Goal: Find specific page/section: Find specific page/section

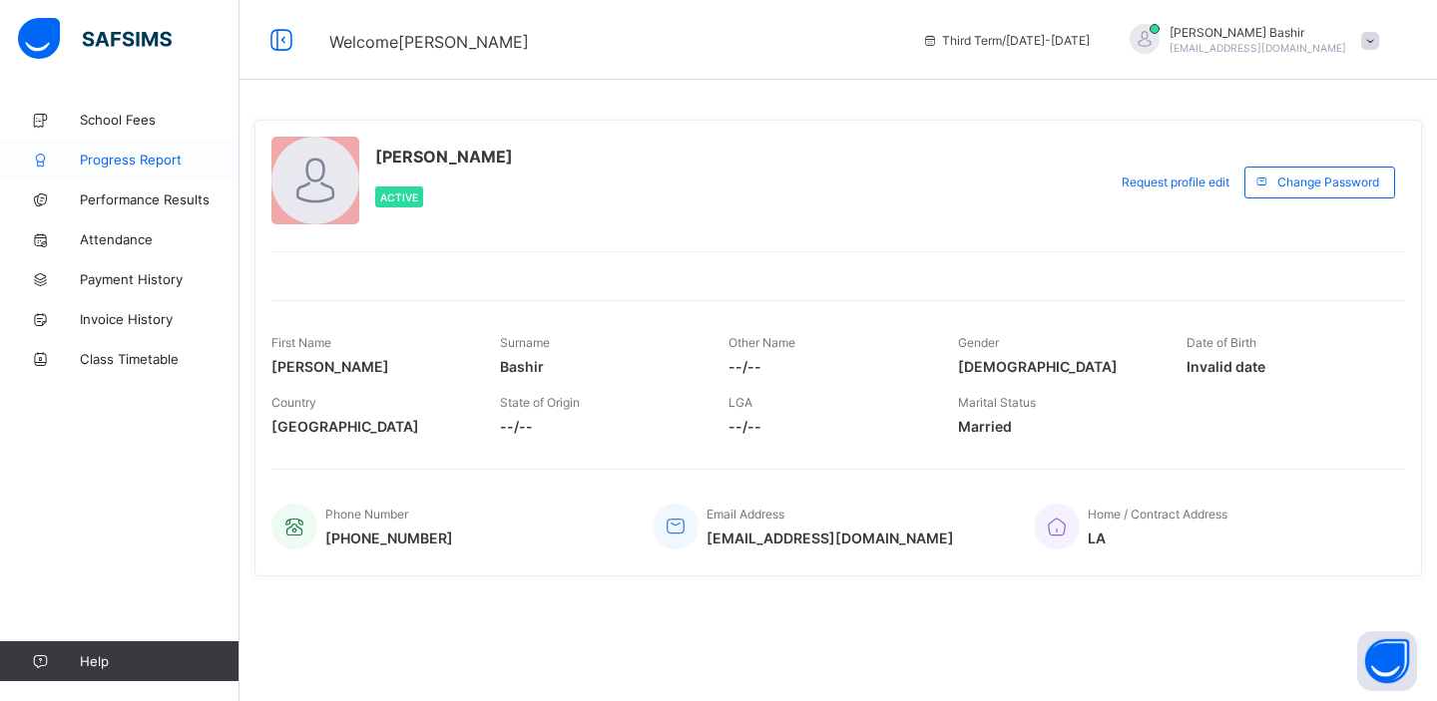
click at [153, 163] on span "Progress Report" at bounding box center [160, 160] width 160 height 16
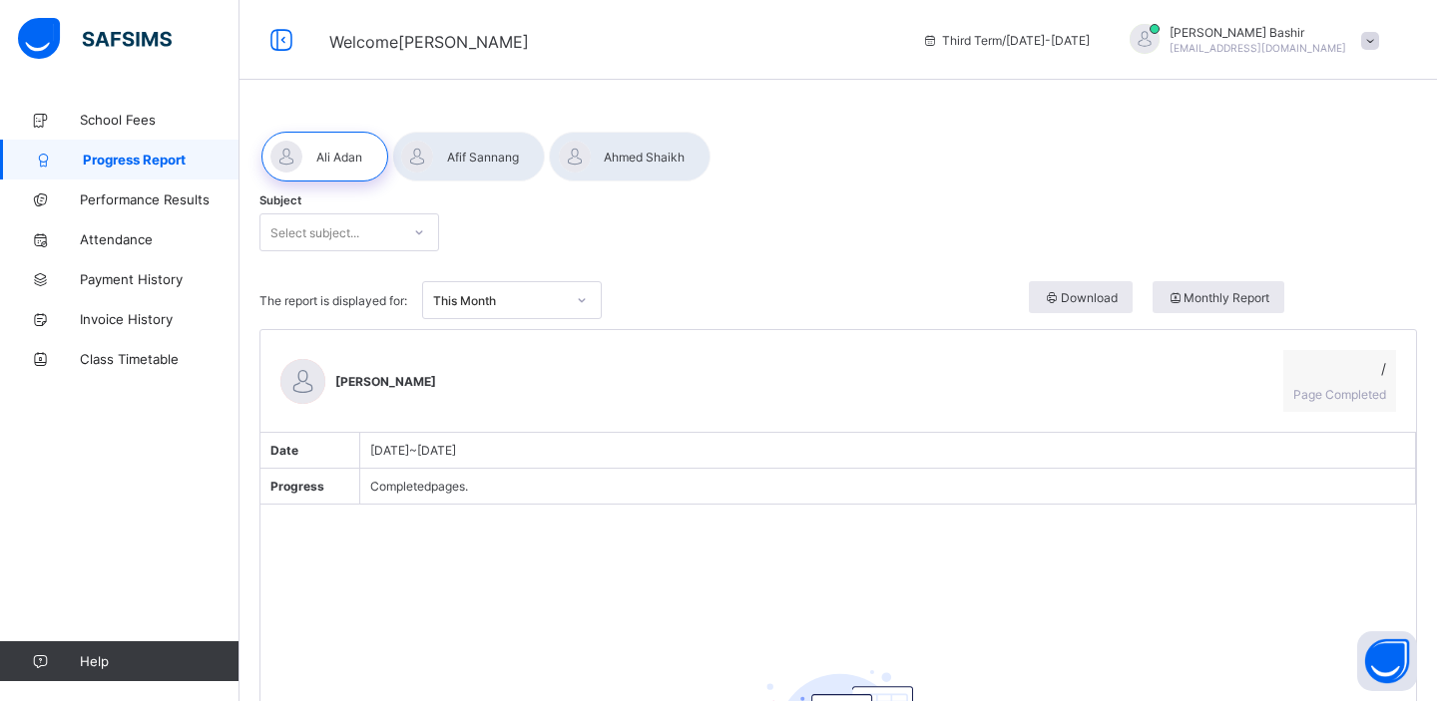
click at [421, 239] on icon at bounding box center [419, 233] width 12 height 20
click at [568, 211] on div "Subject Select subject..." at bounding box center [837, 233] width 1157 height 78
click at [505, 175] on div at bounding box center [468, 157] width 153 height 50
click at [381, 253] on div "Subject Select subject..." at bounding box center [837, 233] width 1157 height 78
click at [370, 239] on div "Select subject..." at bounding box center [330, 233] width 140 height 28
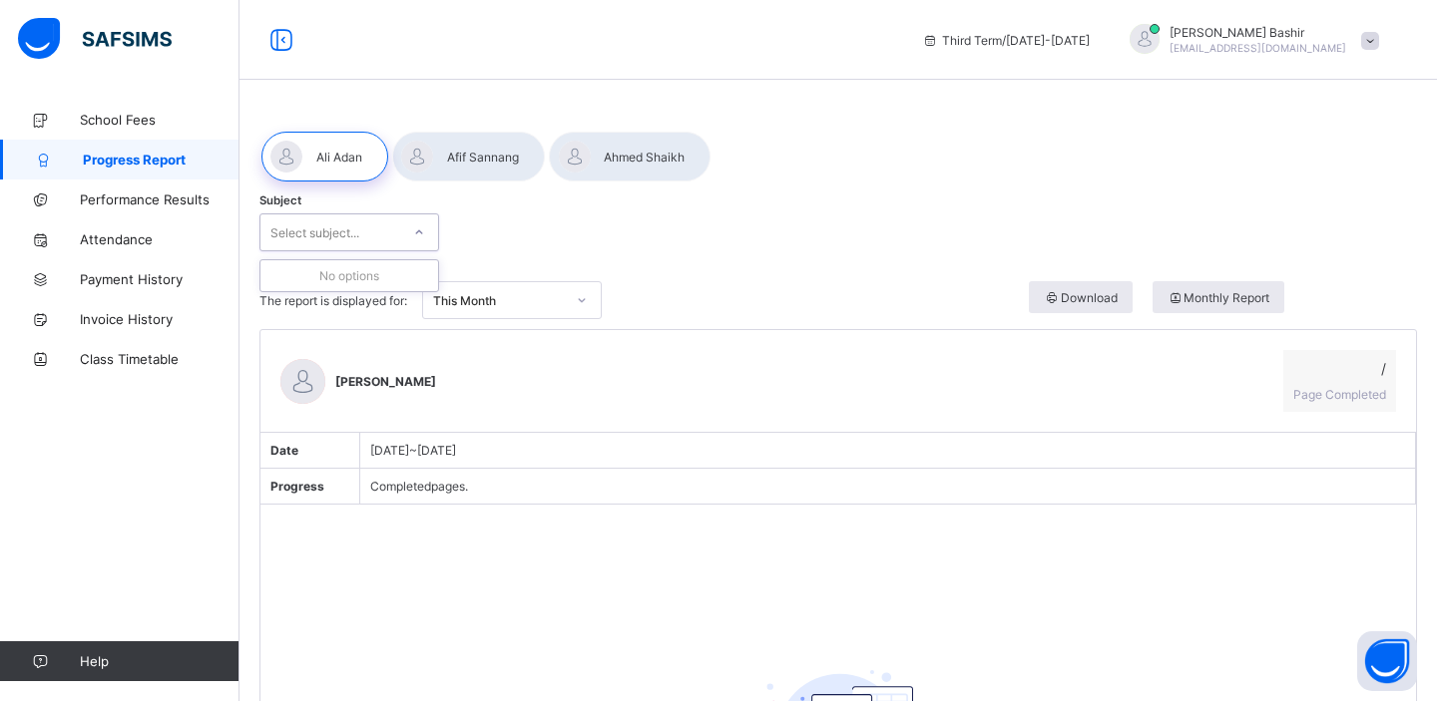
click at [450, 177] on div at bounding box center [468, 157] width 153 height 50
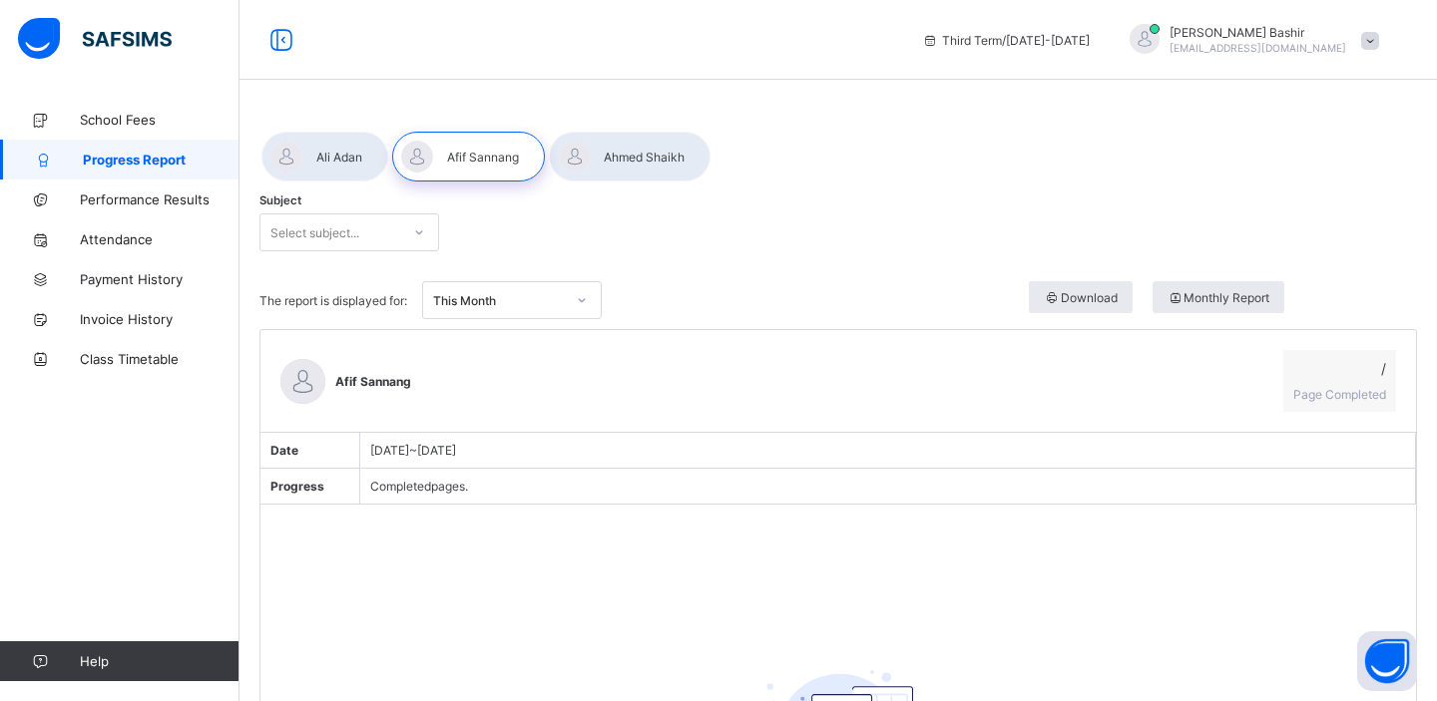
click at [667, 169] on div at bounding box center [630, 157] width 162 height 50
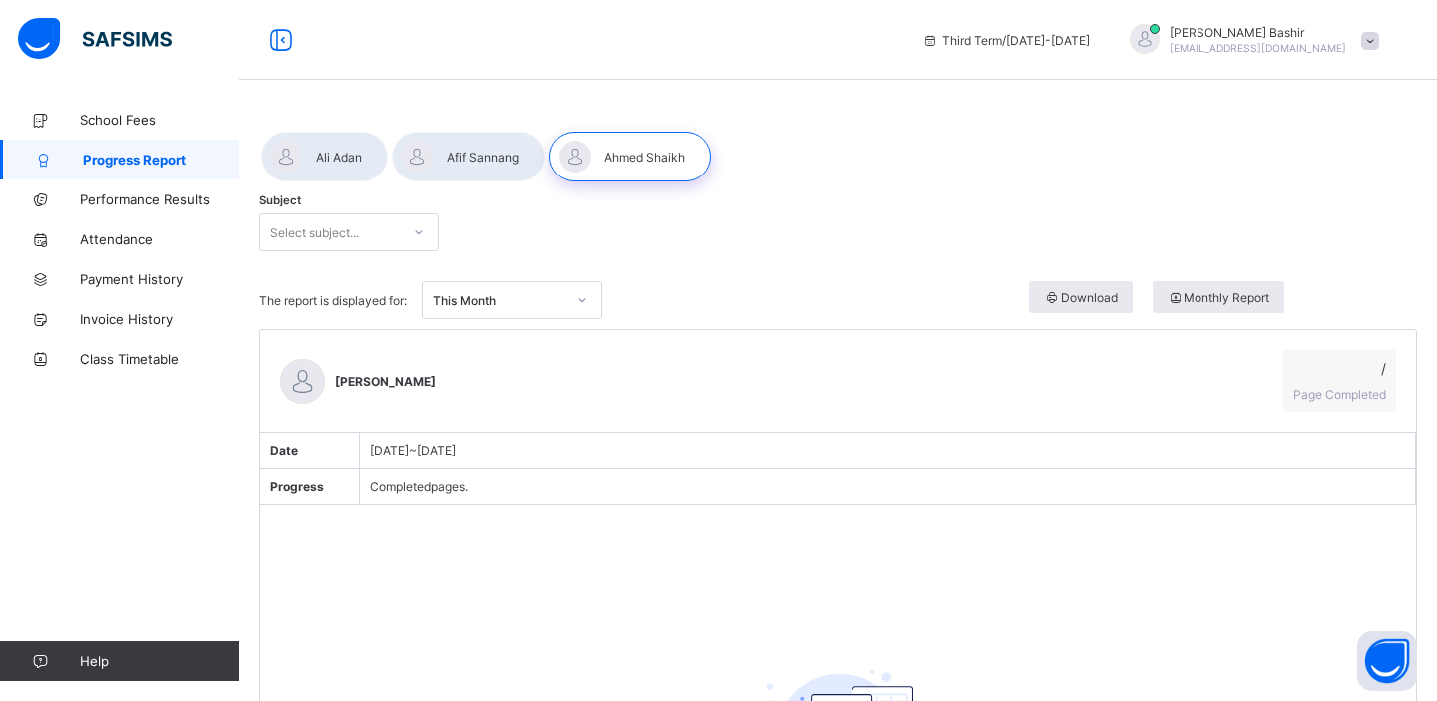
click at [388, 235] on div "Select subject..." at bounding box center [330, 233] width 140 height 28
click at [354, 266] on div "No options" at bounding box center [349, 275] width 178 height 31
click at [339, 129] on div at bounding box center [837, 157] width 1157 height 74
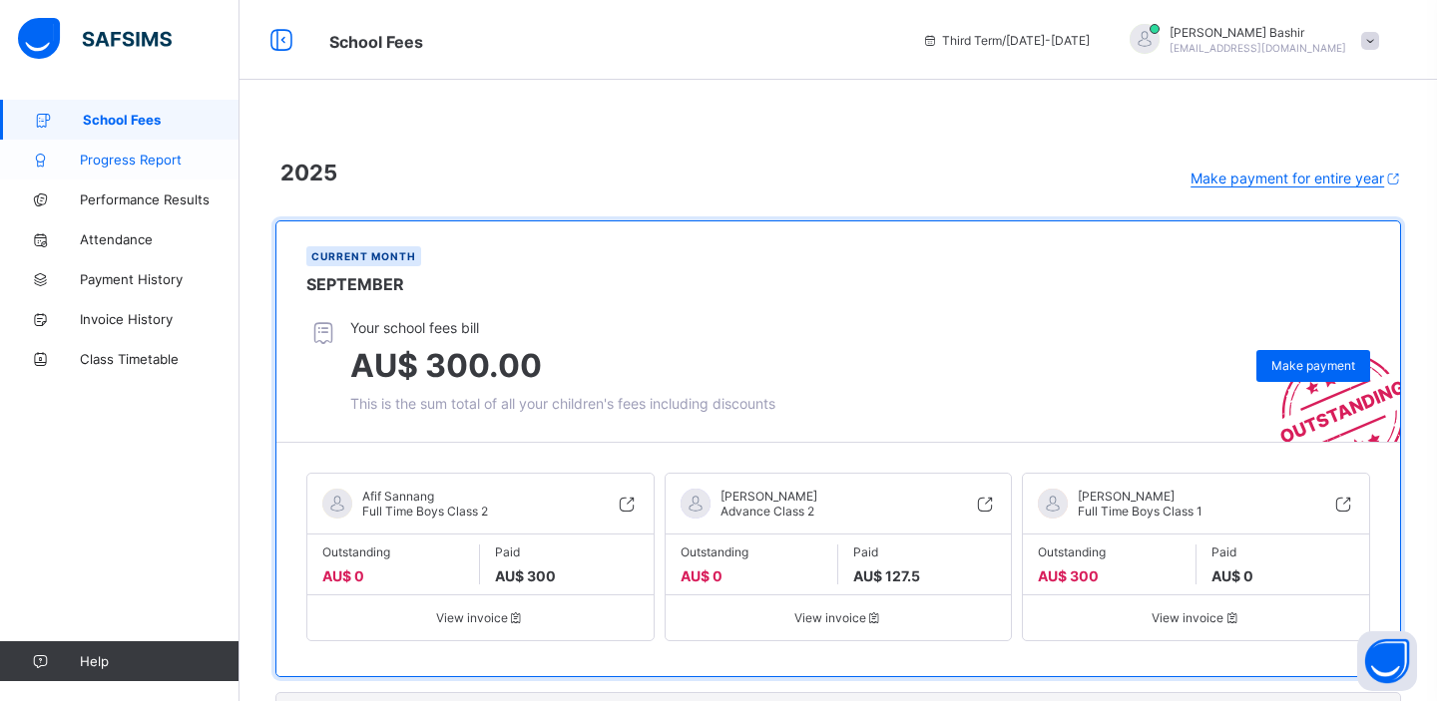
click at [125, 165] on span "Progress Report" at bounding box center [160, 160] width 160 height 16
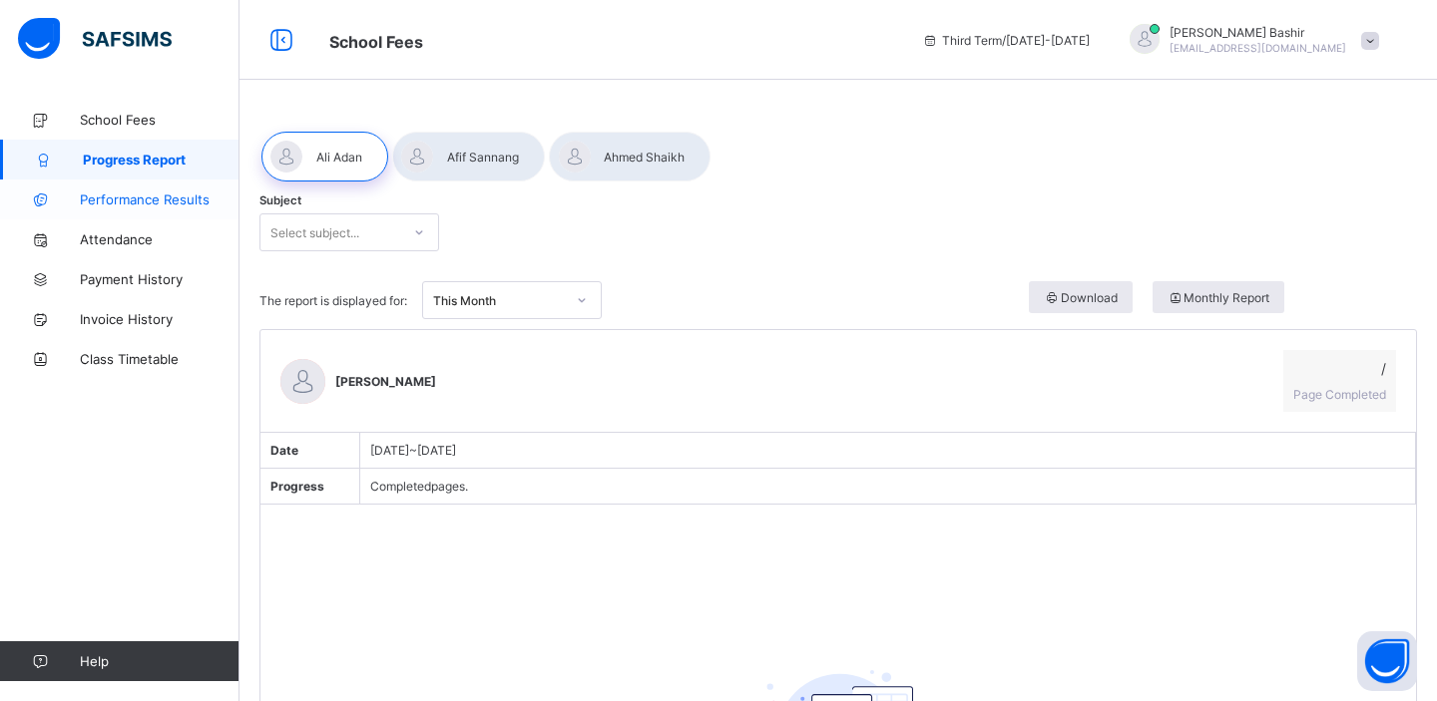
click at [126, 204] on span "Performance Results" at bounding box center [160, 200] width 160 height 16
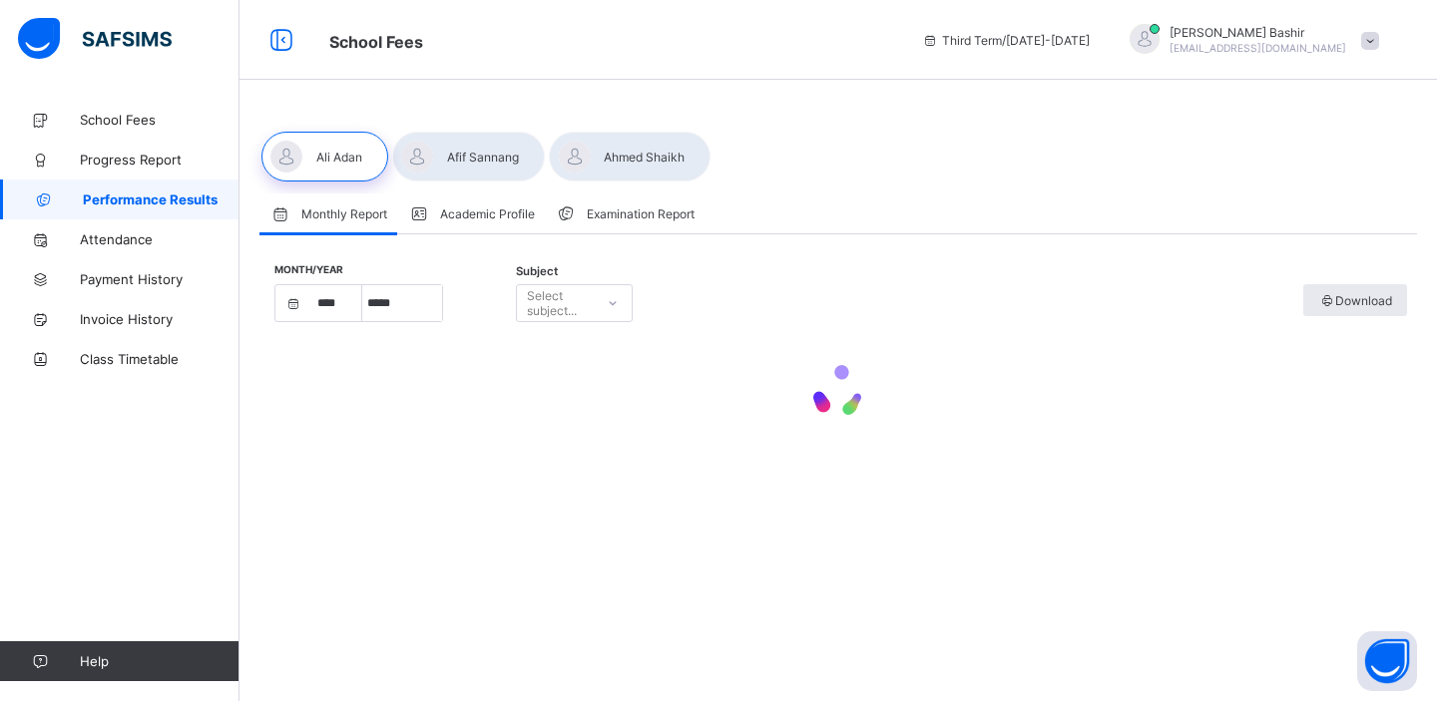
select select "****"
select select "*"
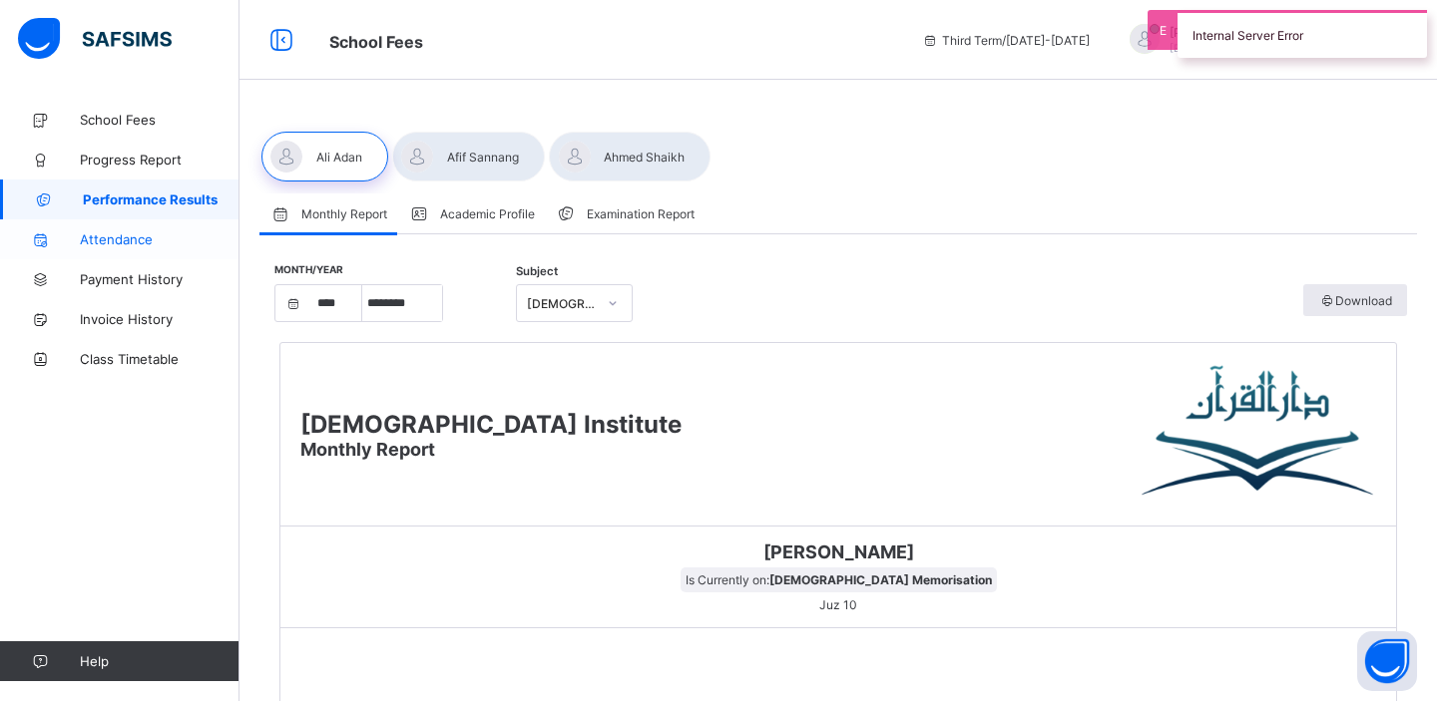
click at [123, 236] on span "Attendance" at bounding box center [160, 239] width 160 height 16
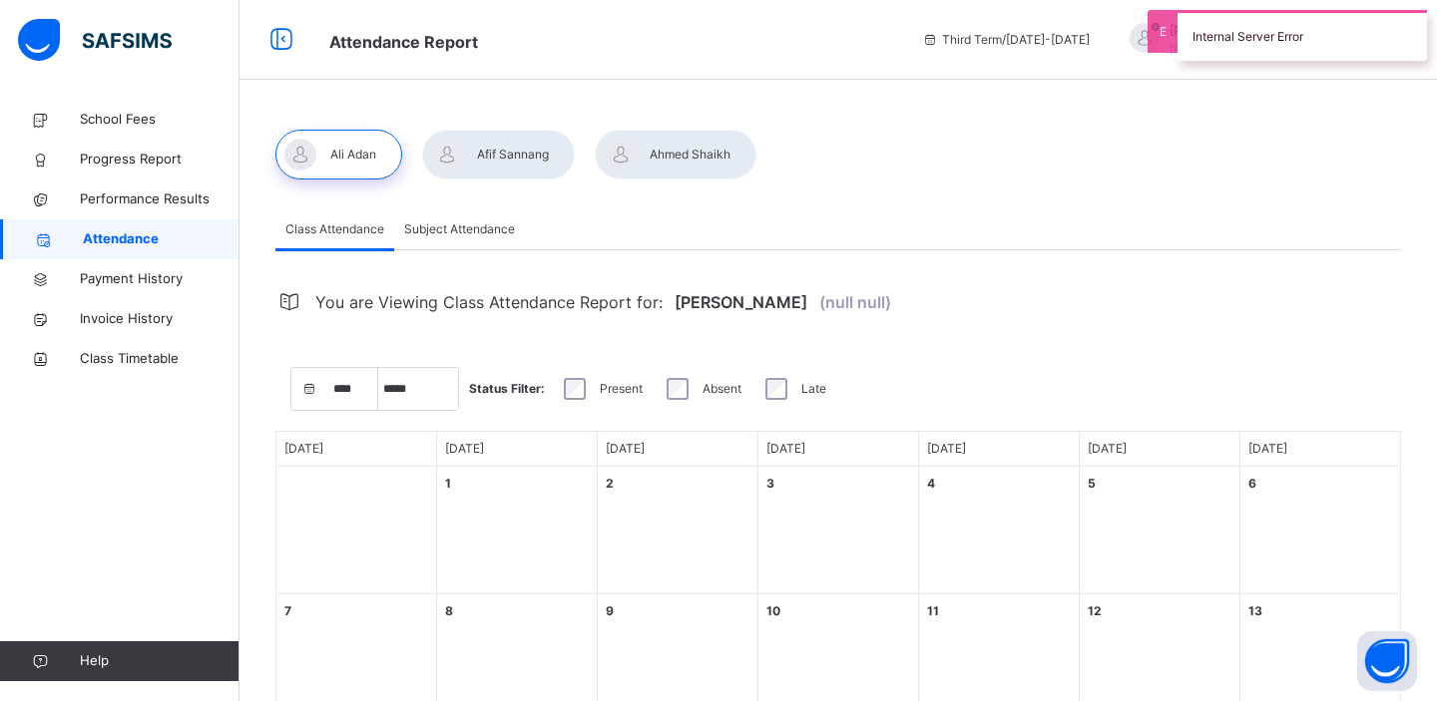
select select "****"
select select "*"
click at [126, 157] on span "Progress Report" at bounding box center [160, 160] width 160 height 20
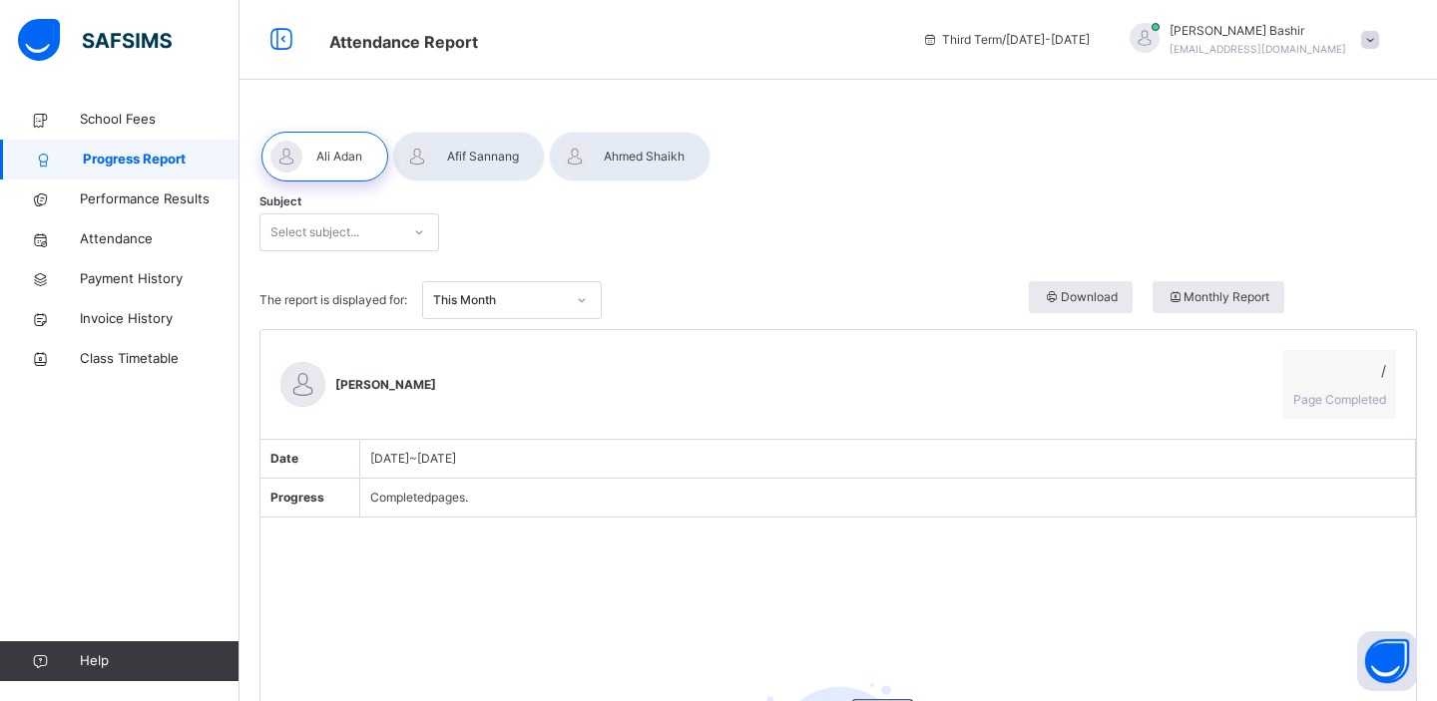
click at [330, 229] on div "Select subject..." at bounding box center [314, 233] width 89 height 38
click at [166, 197] on span "Performance Results" at bounding box center [160, 200] width 160 height 20
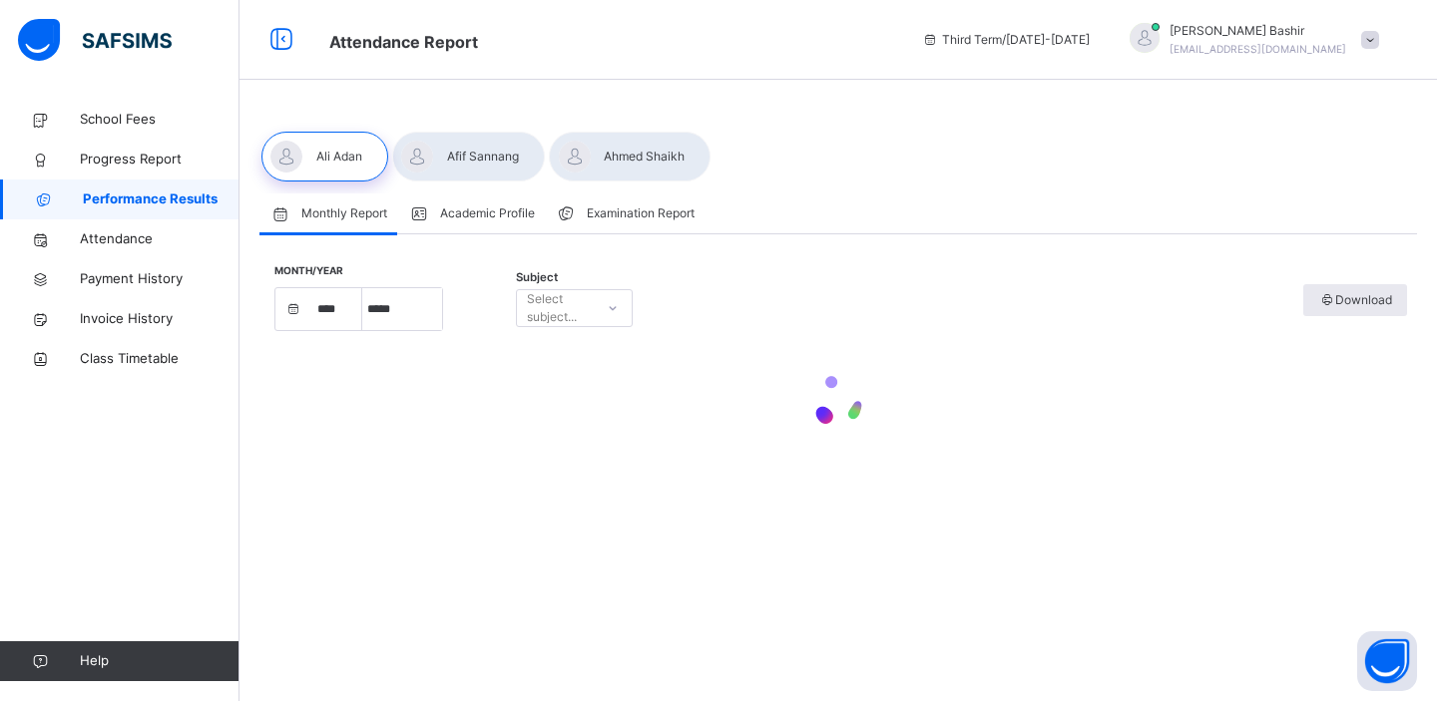
select select "****"
select select "*"
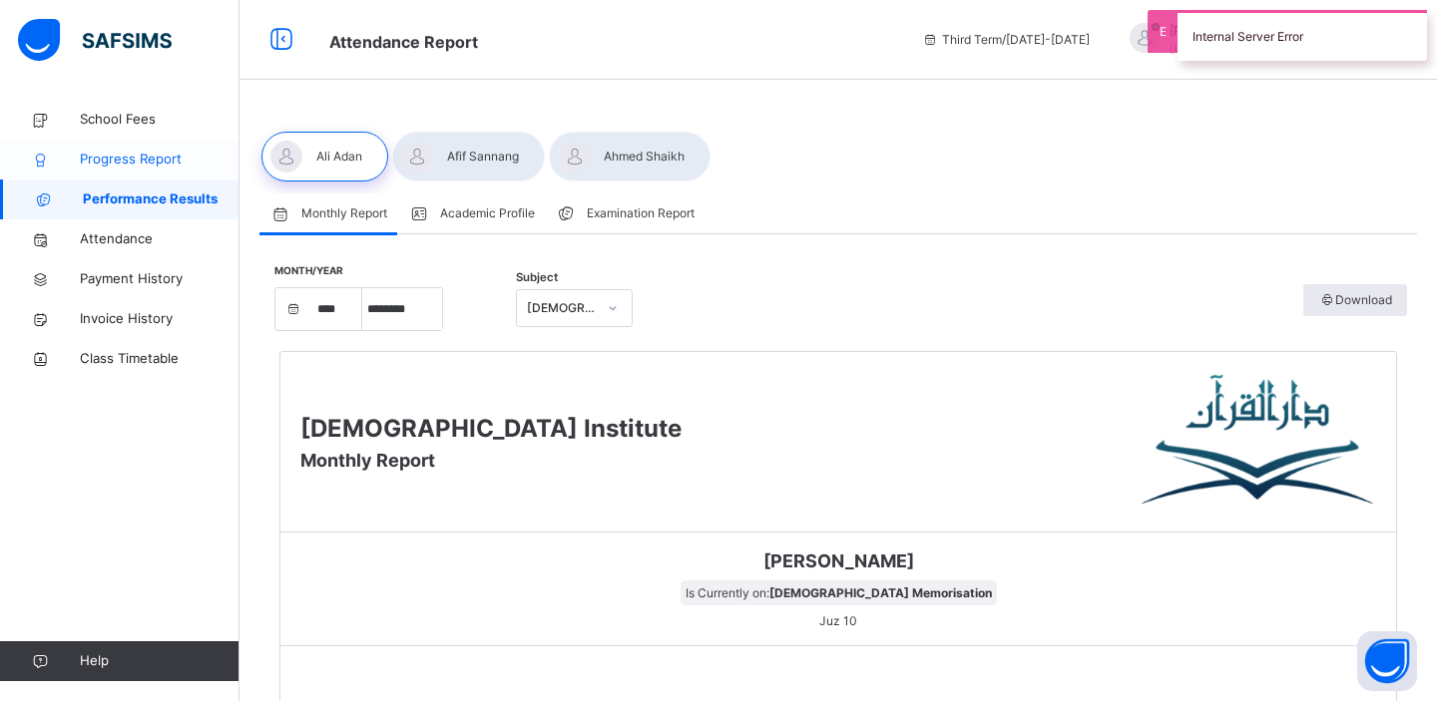
click at [162, 159] on span "Progress Report" at bounding box center [160, 160] width 160 height 20
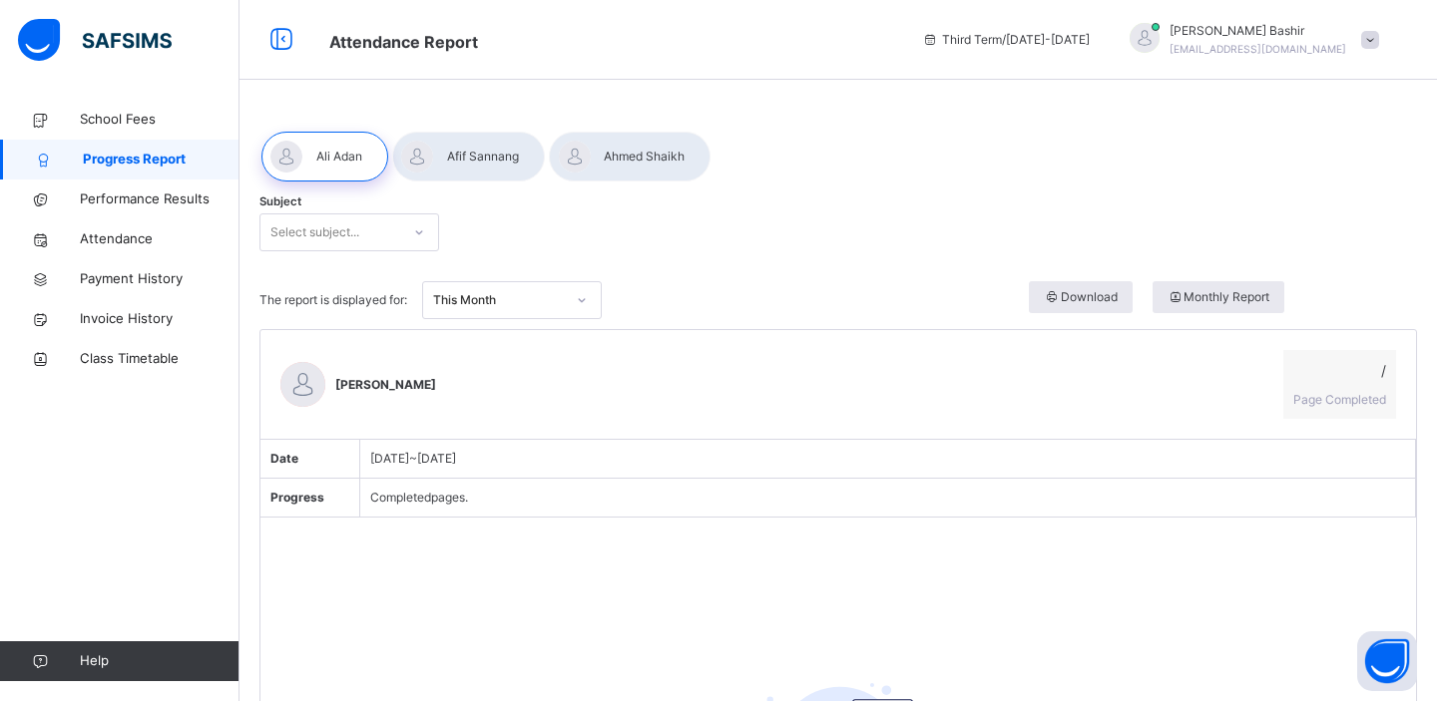
click at [492, 161] on div at bounding box center [468, 157] width 153 height 50
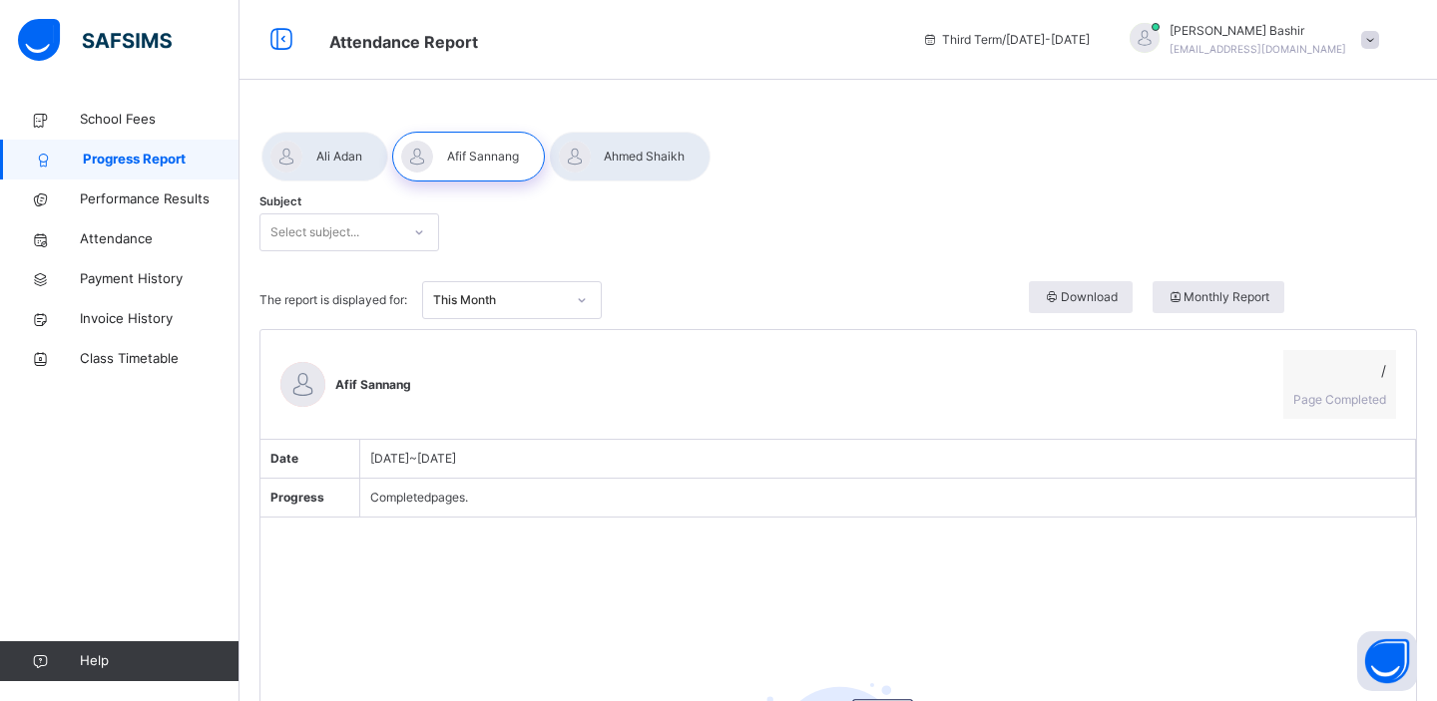
click at [403, 240] on div at bounding box center [419, 233] width 34 height 32
click at [632, 154] on div at bounding box center [630, 157] width 162 height 50
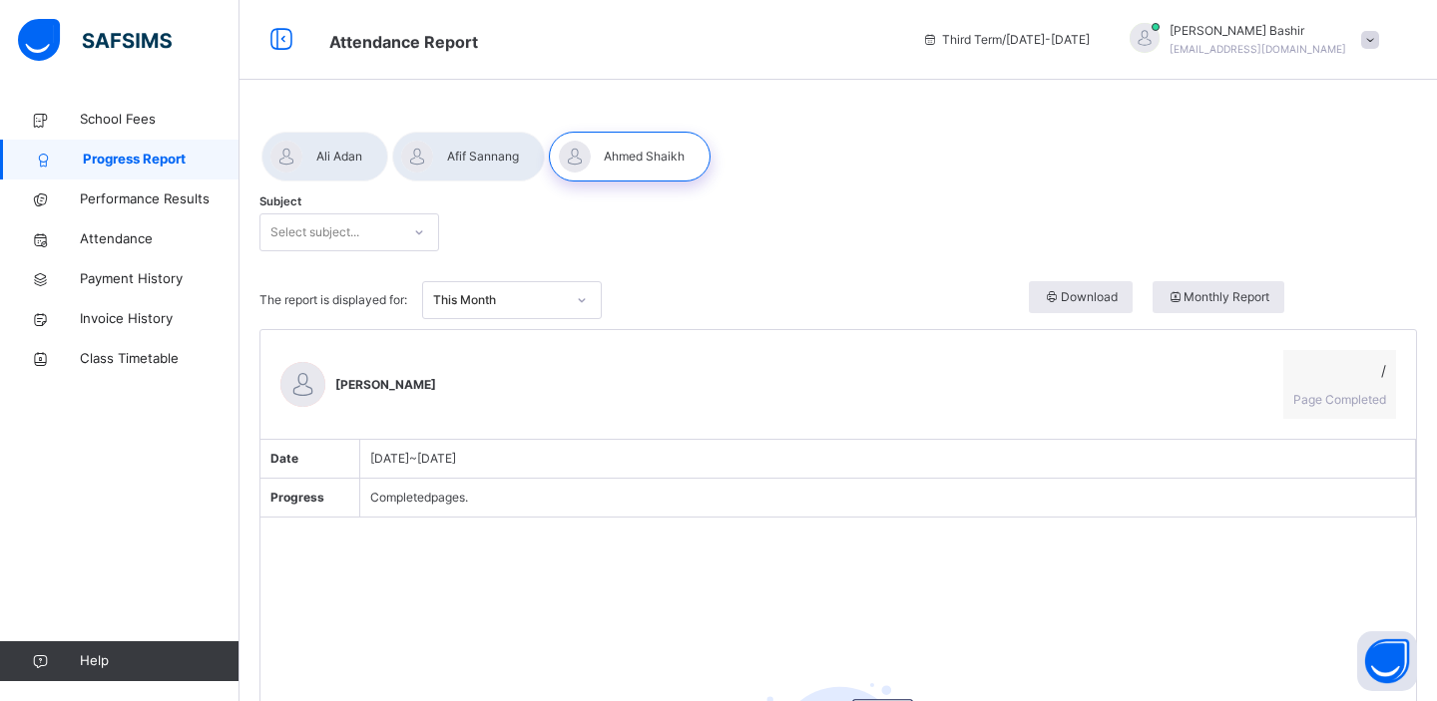
click at [371, 227] on div "Select subject..." at bounding box center [330, 233] width 140 height 31
click at [346, 282] on div "No options" at bounding box center [349, 277] width 178 height 34
click at [921, 180] on div at bounding box center [837, 157] width 1157 height 74
click at [1339, 49] on span "[EMAIL_ADDRESS][DOMAIN_NAME]" at bounding box center [1257, 49] width 177 height 12
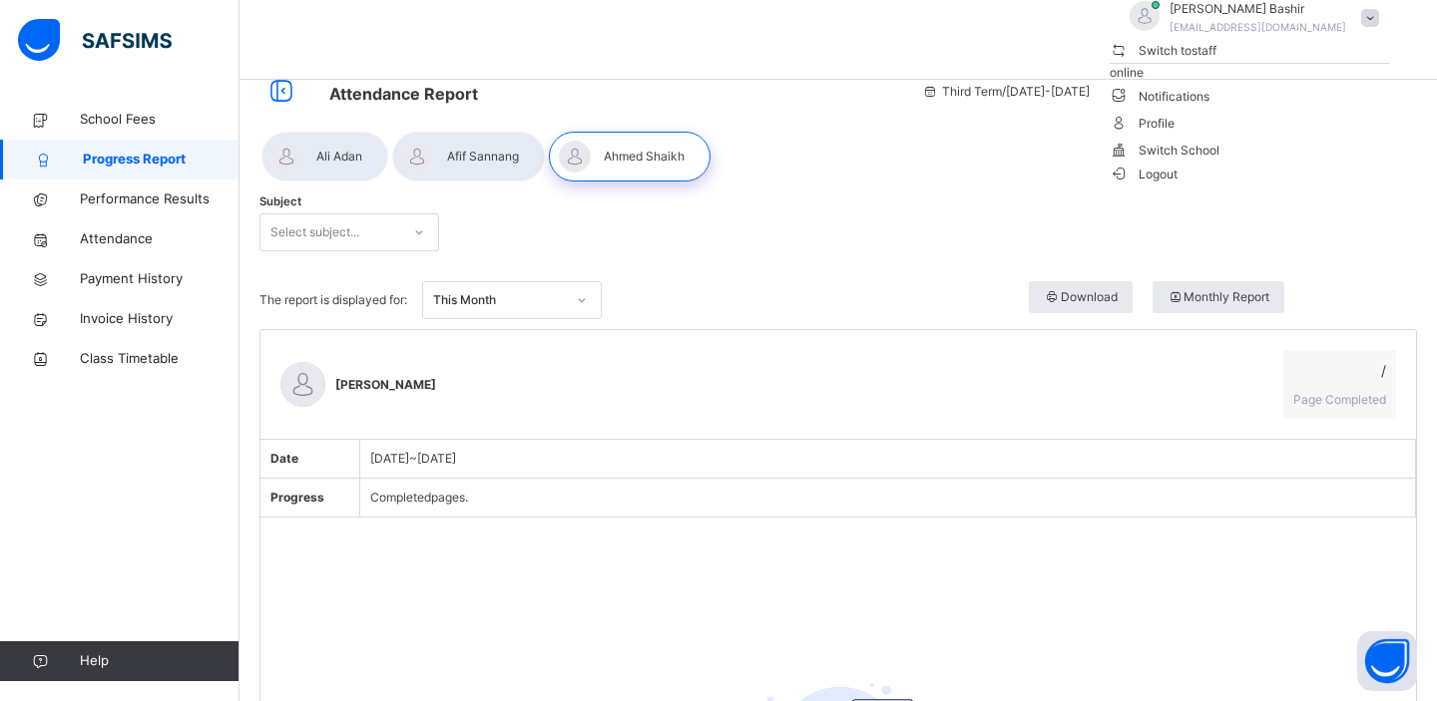
click at [1178, 185] on span "Logout" at bounding box center [1144, 174] width 69 height 21
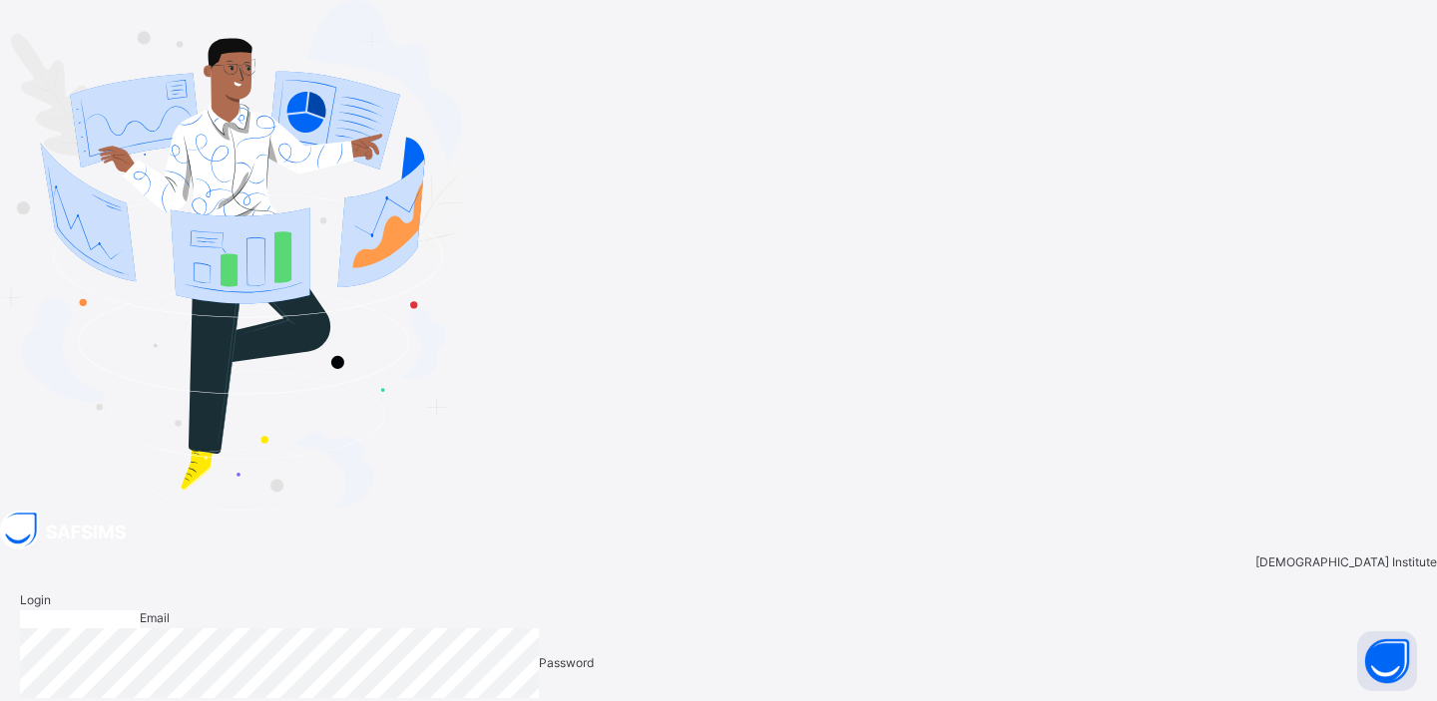
type input "**********"
click at [713, 699] on div "Staff" at bounding box center [699, 708] width 27 height 18
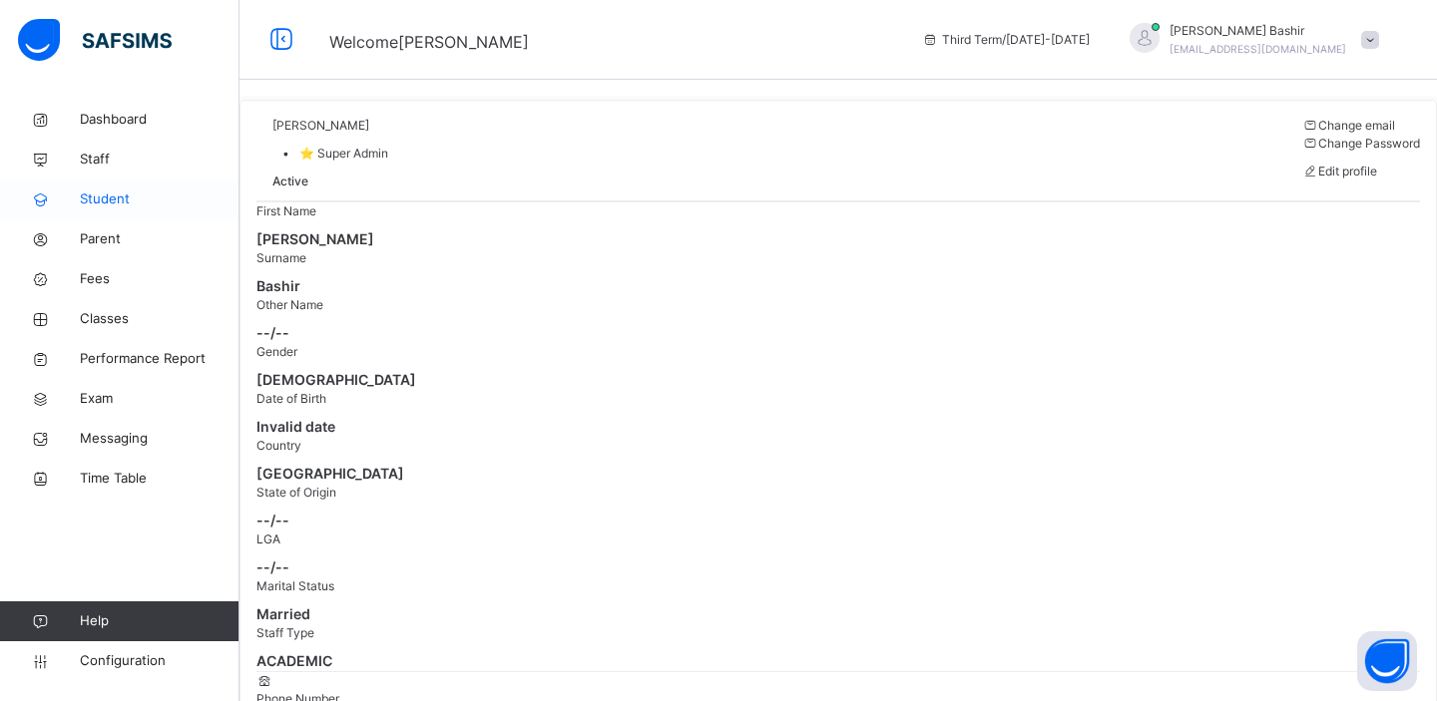
click at [114, 193] on span "Student" at bounding box center [160, 200] width 160 height 20
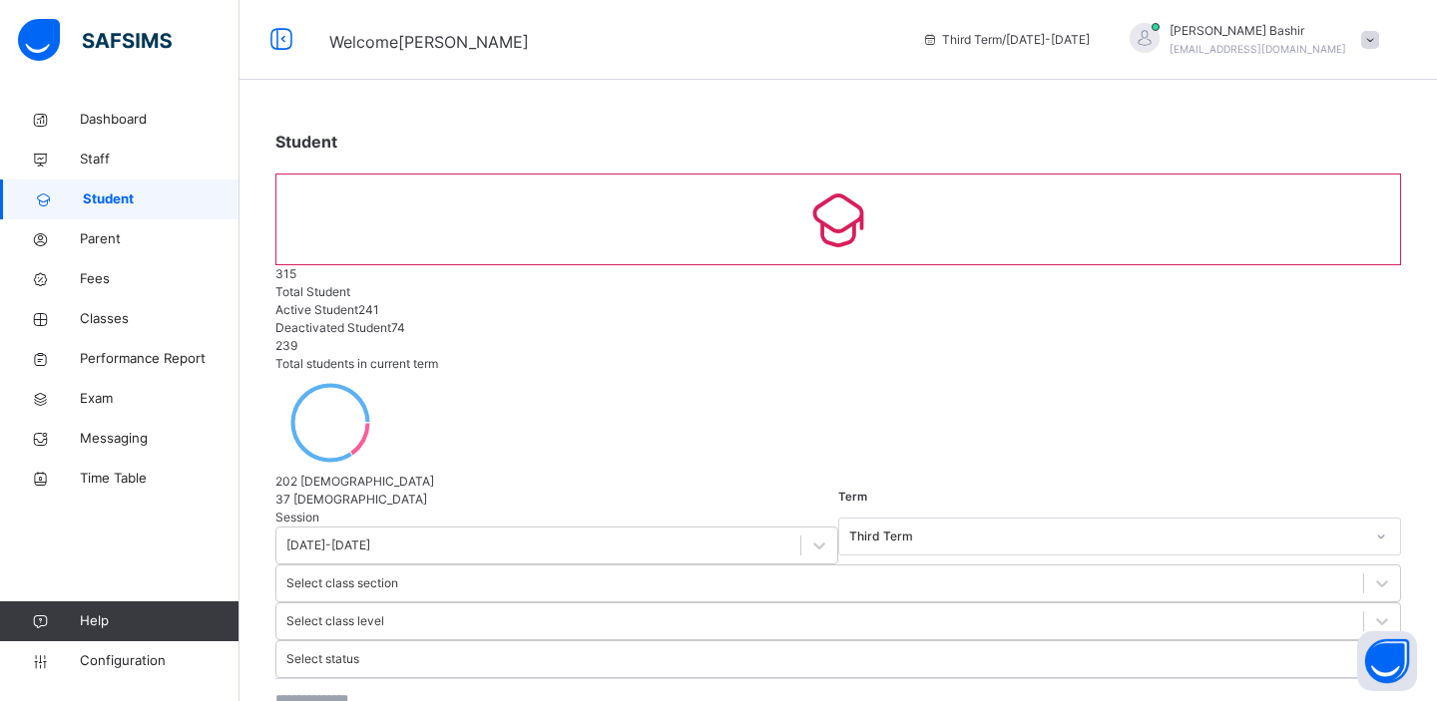
click at [849, 528] on div "Third Term" at bounding box center [1106, 537] width 515 height 18
click at [143, 659] on span "Configuration" at bounding box center [159, 662] width 159 height 20
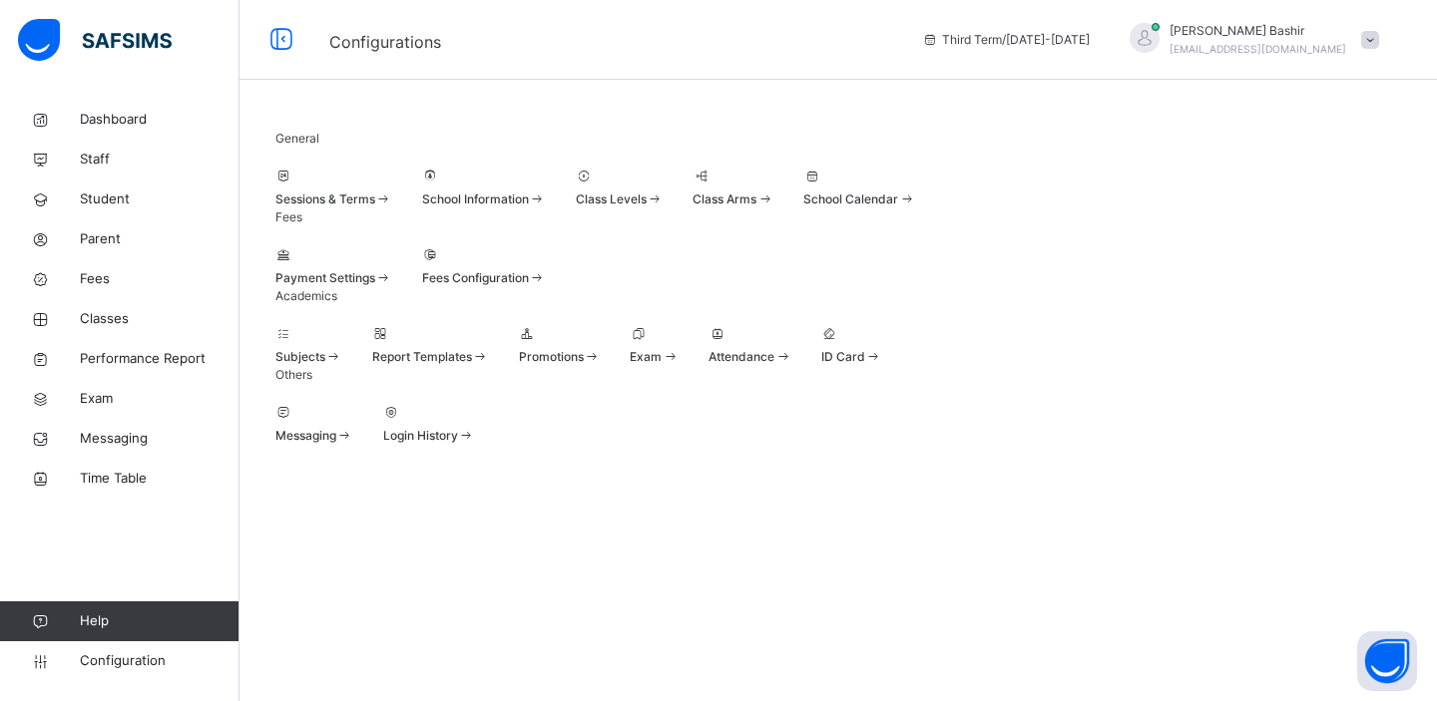
click at [374, 209] on div "Sessions & Terms" at bounding box center [333, 200] width 117 height 18
